Goal: Task Accomplishment & Management: Manage account settings

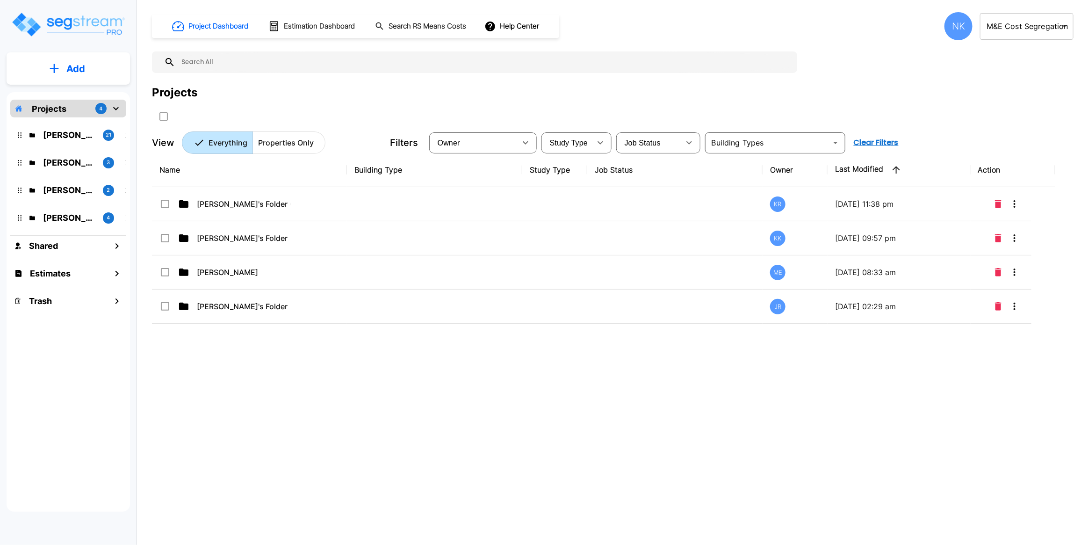
click at [956, 32] on div "NK" at bounding box center [958, 26] width 28 height 28
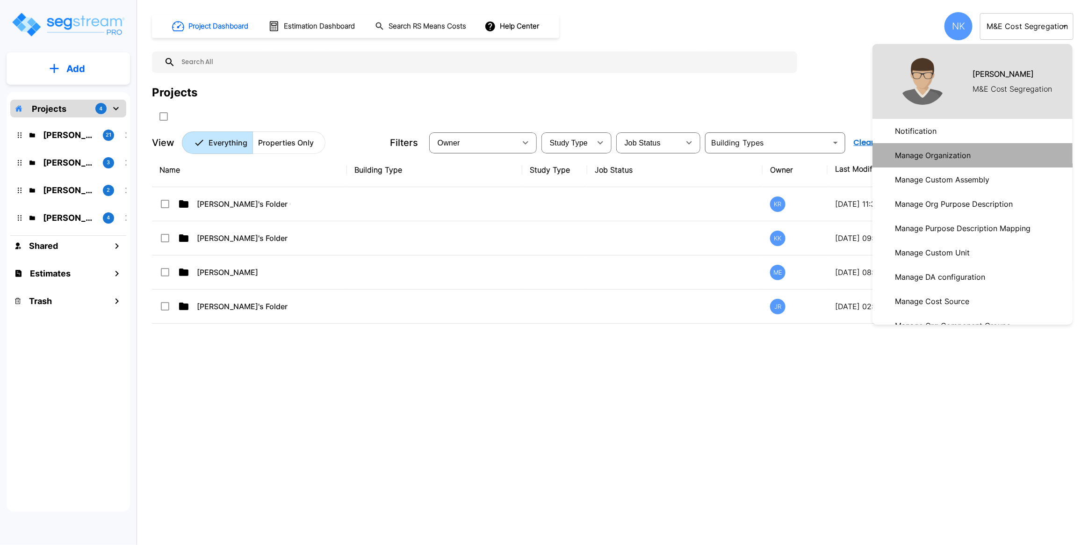
click at [949, 152] on p "Manage Organization" at bounding box center [932, 155] width 83 height 19
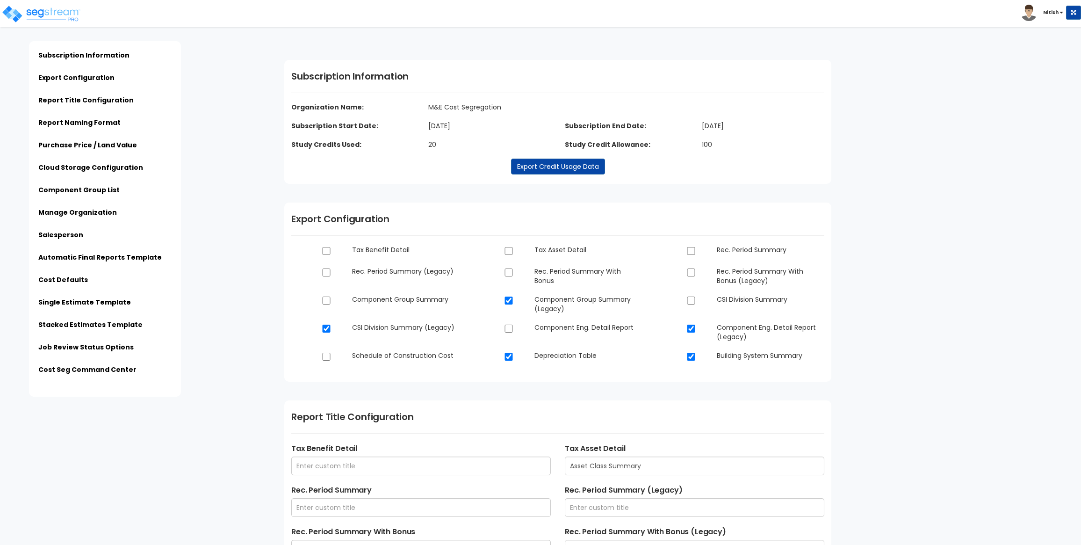
type input "$STREET_ADDRESS"
type input "Final Cost Segregation Report - $STREET_ADDRESS"
type input "PROP - $STREET_ADDRESS"
type input "M&amp;E Cost Segregation"
type input "[STREET_ADDRESS]"
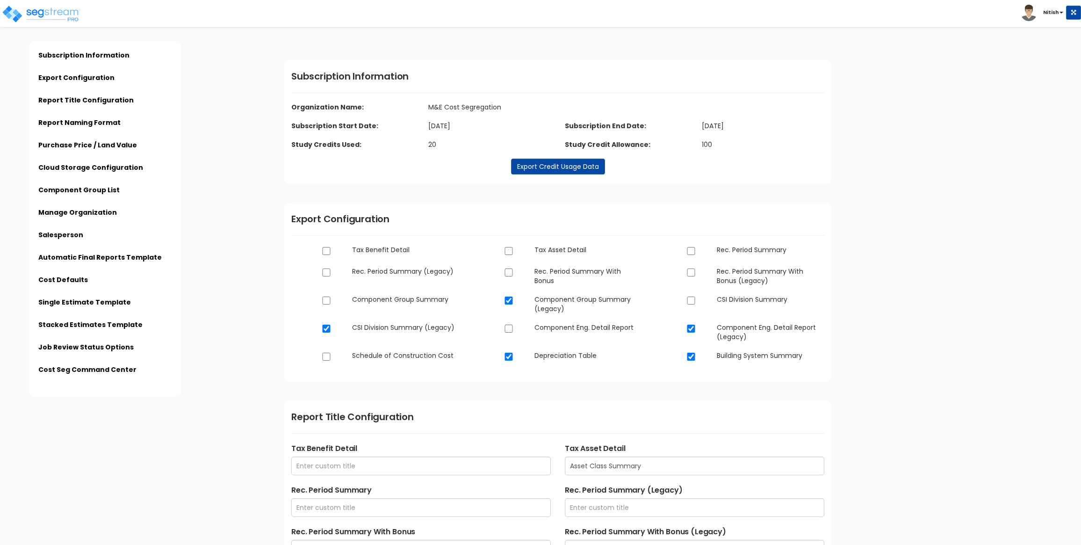
type input "[PERSON_NAME][EMAIL_ADDRESS][DOMAIN_NAME]"
type input "[PHONE_NUMBER]"
type input "[PERSON_NAME]"
click at [96, 122] on link "Report Naming Format" at bounding box center [79, 122] width 82 height 9
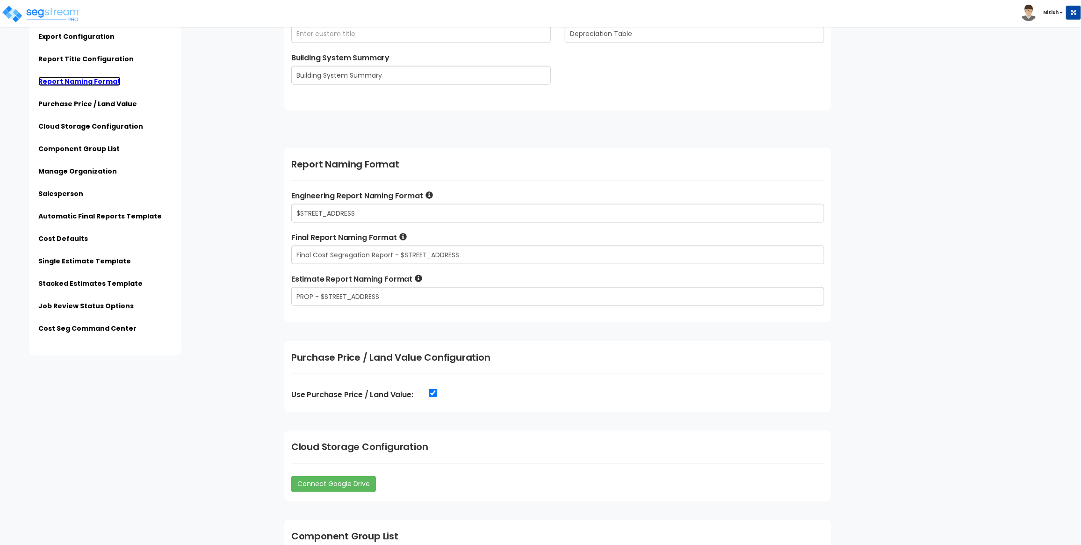
scroll to position [792, 0]
